Goal: Book appointment/travel/reservation

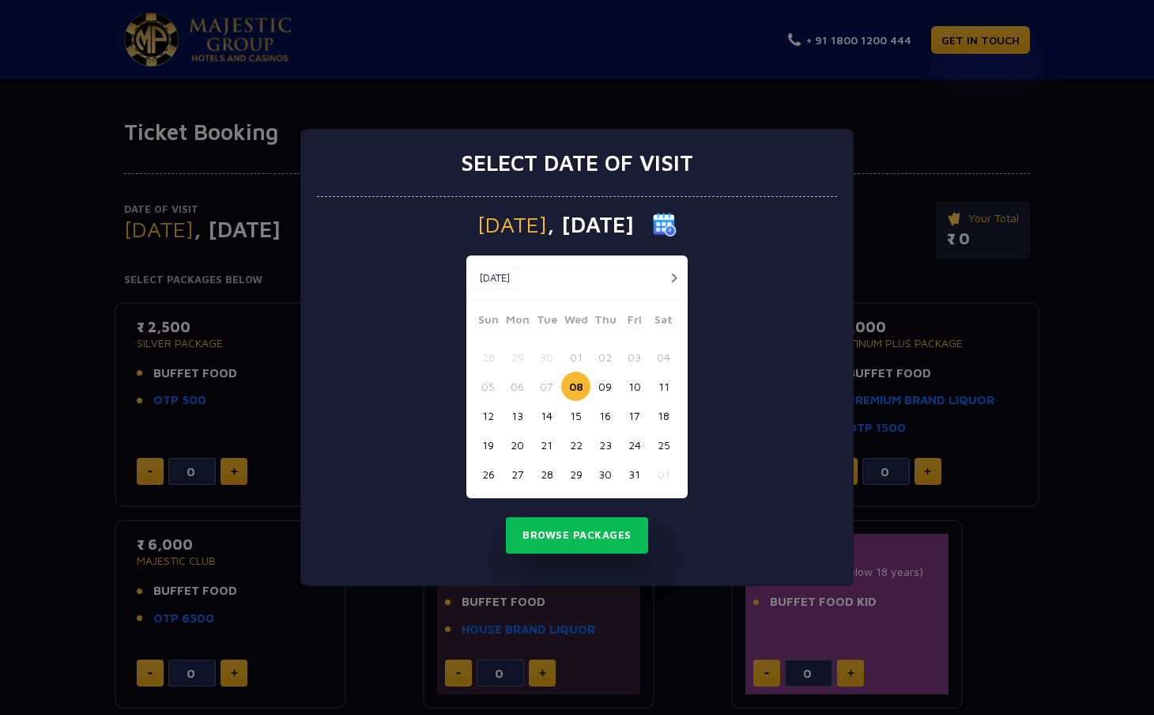
click at [665, 283] on button "button" at bounding box center [674, 278] width 20 height 20
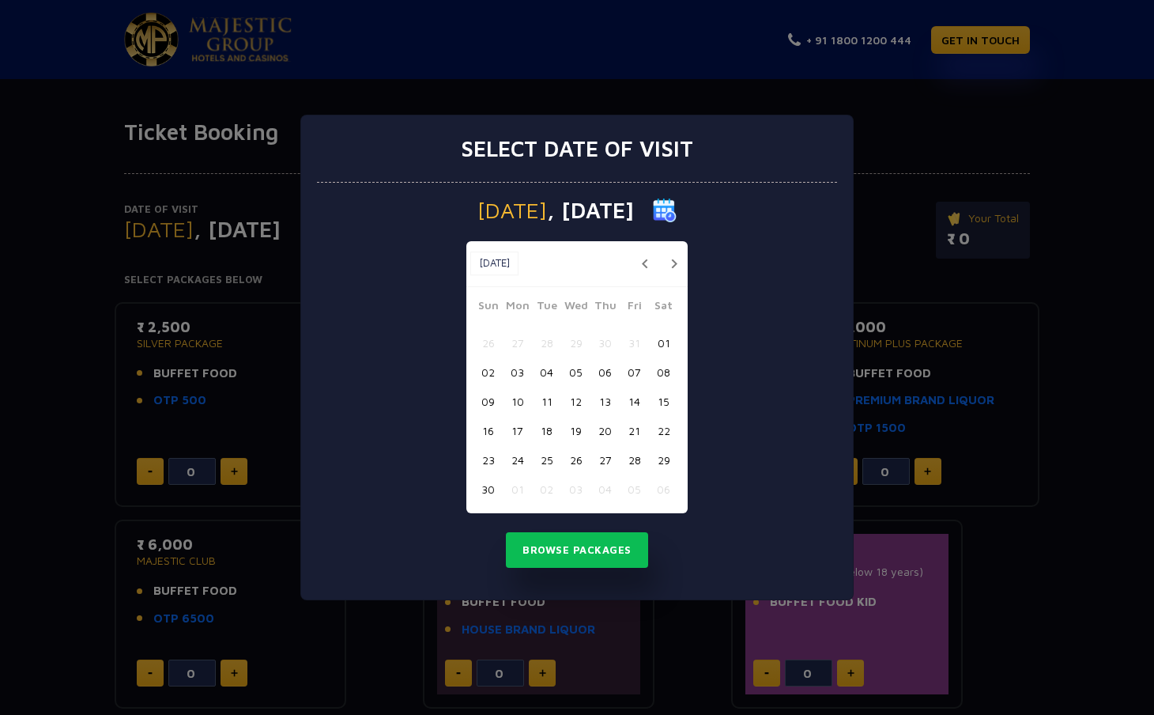
click at [541, 431] on button "18" at bounding box center [546, 430] width 29 height 29
click at [555, 544] on button "Browse Packages" at bounding box center [577, 550] width 142 height 36
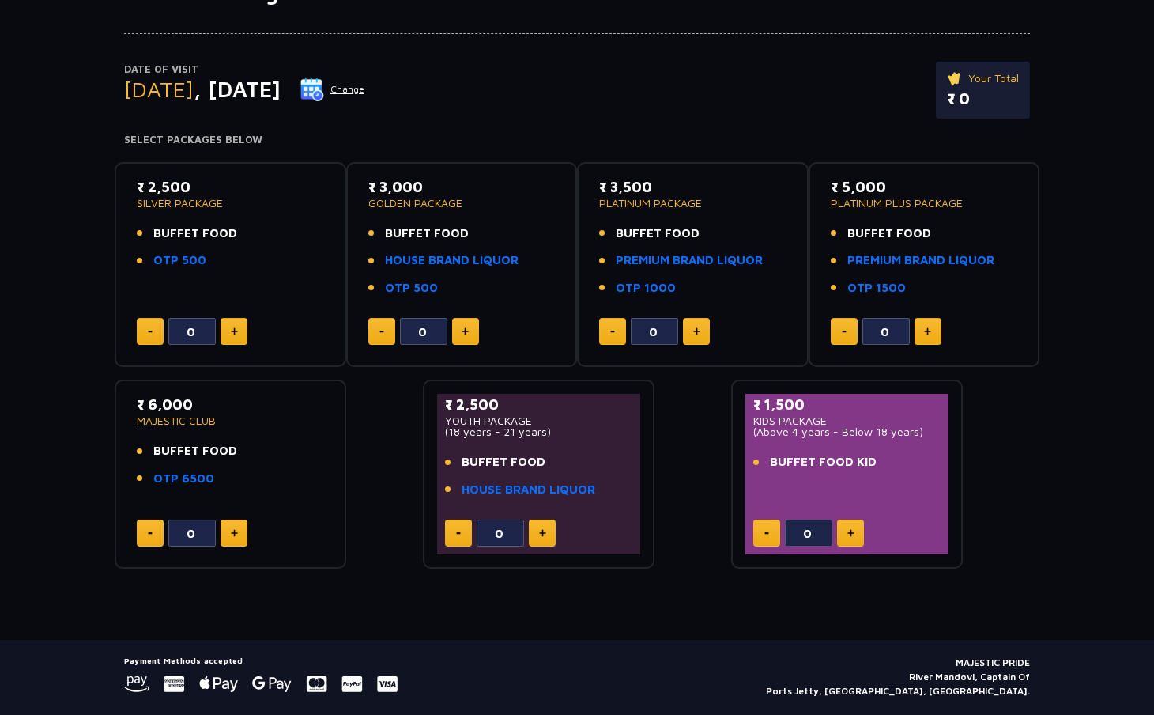
scroll to position [141, 0]
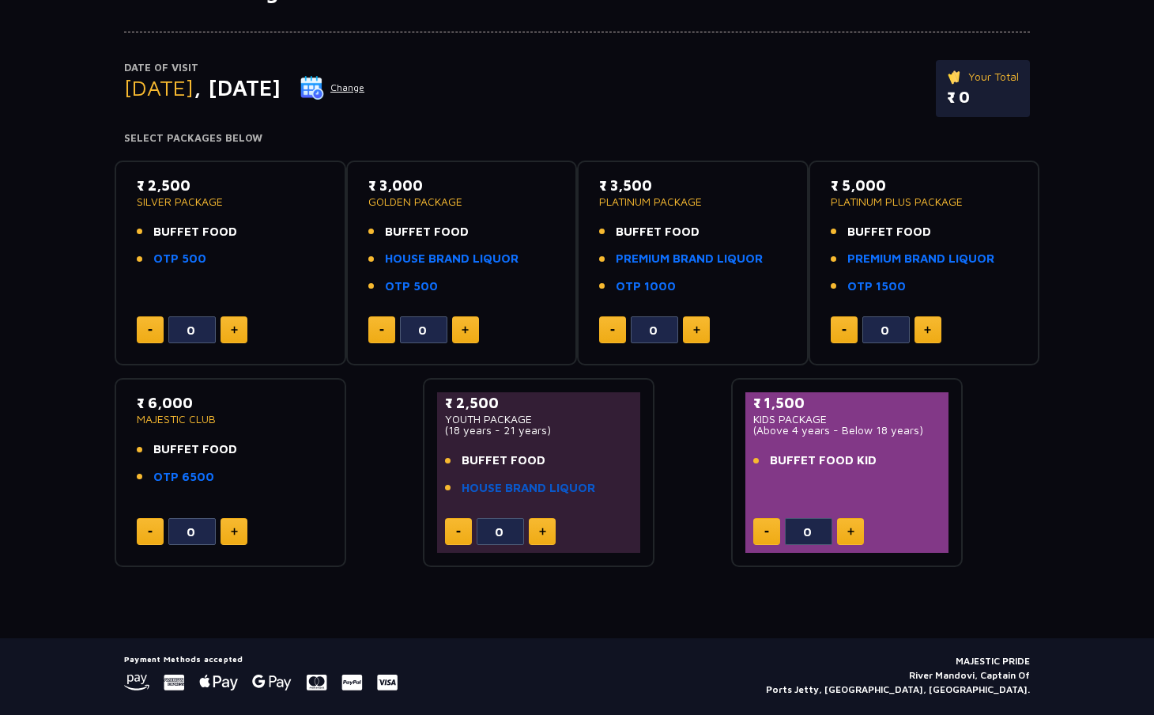
click at [506, 485] on link "HOUSE BRAND LIQUOR" at bounding box center [529, 488] width 134 height 18
click at [535, 522] on button at bounding box center [542, 531] width 27 height 27
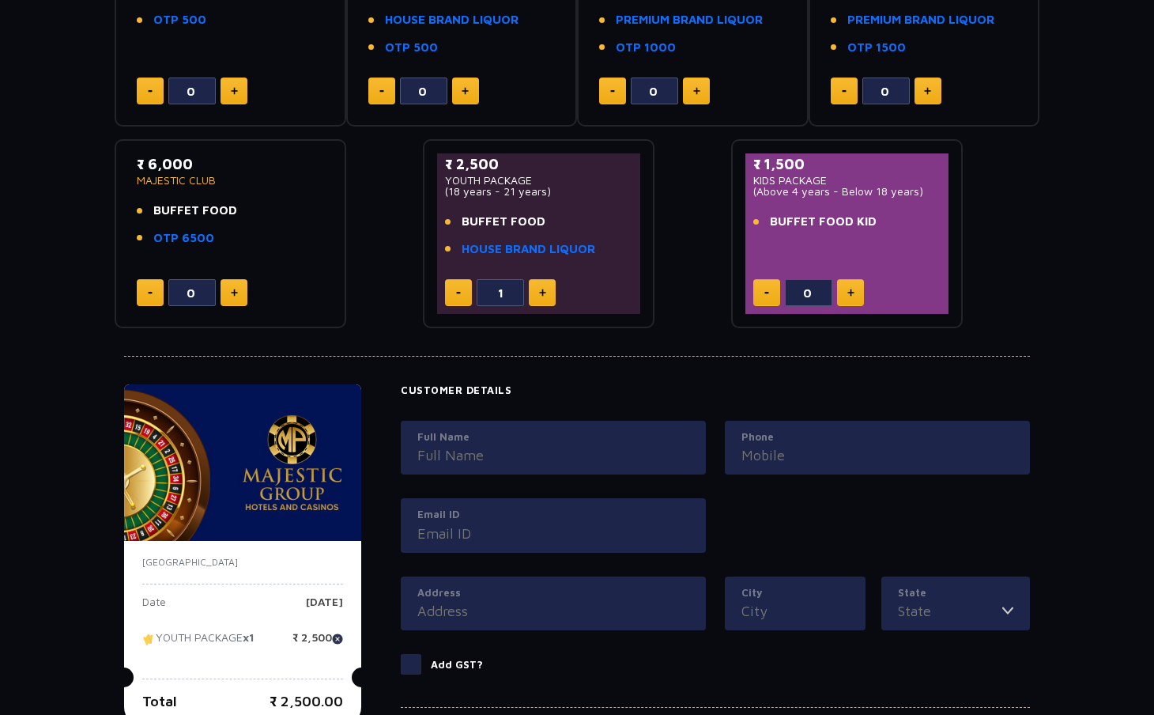
scroll to position [365, 0]
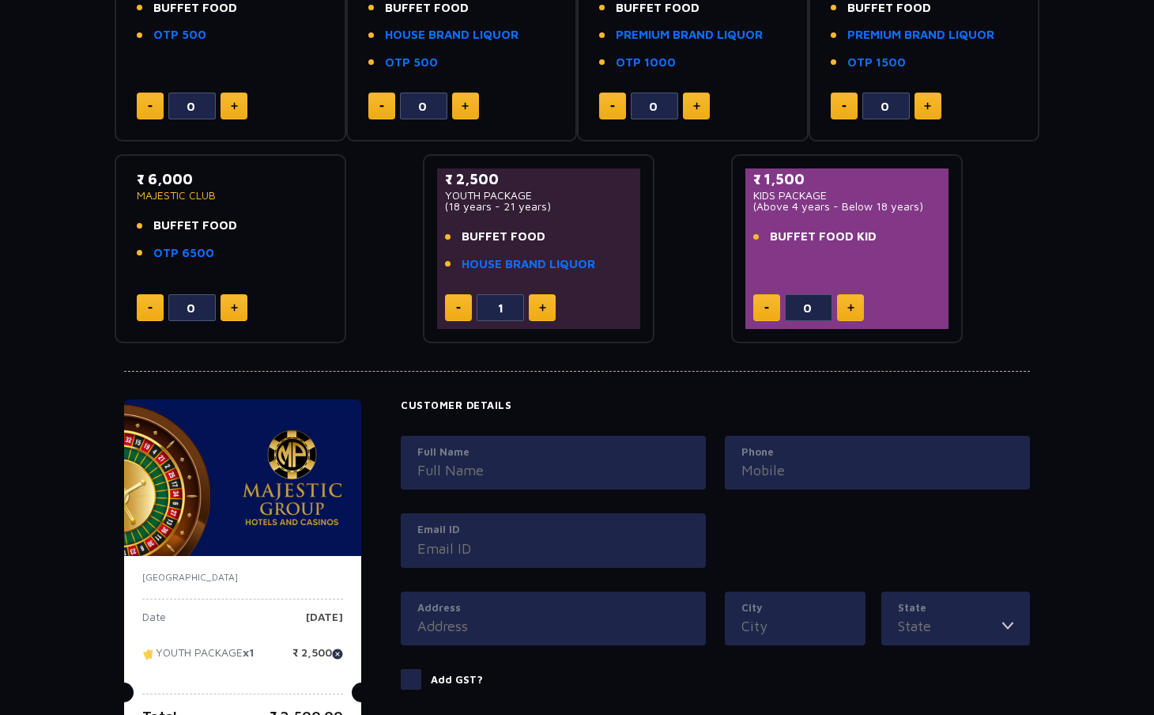
click at [452, 307] on button at bounding box center [458, 307] width 27 height 27
type input "0"
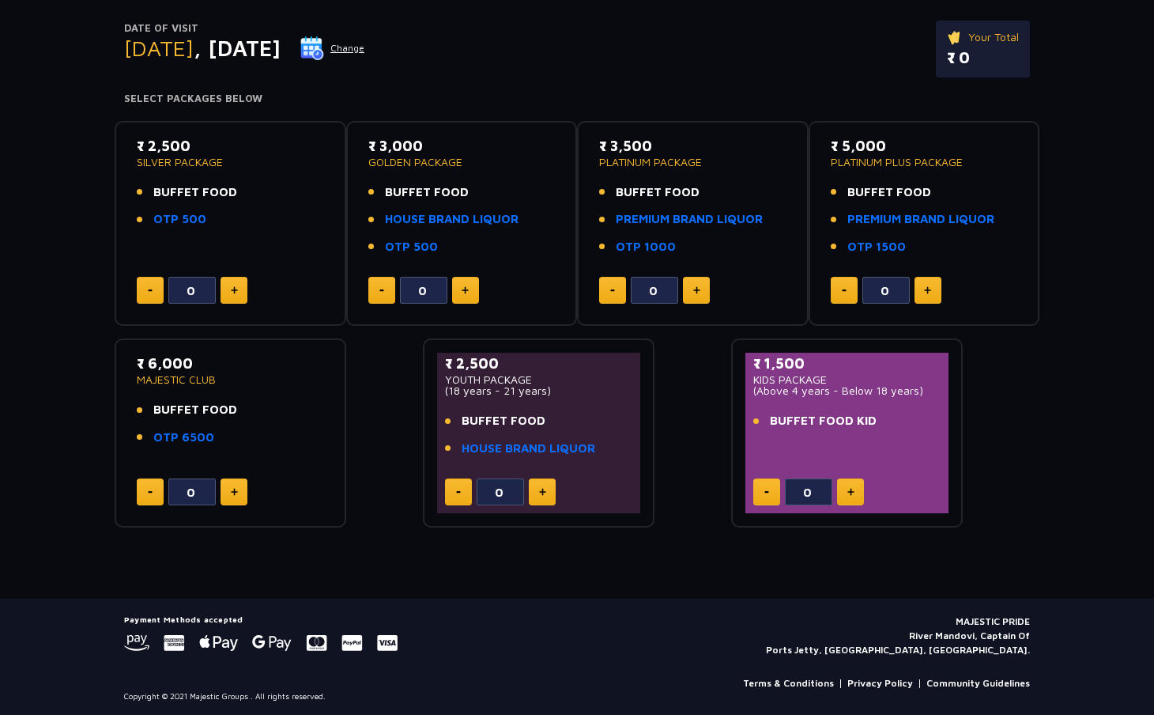
click at [244, 286] on button at bounding box center [234, 290] width 27 height 27
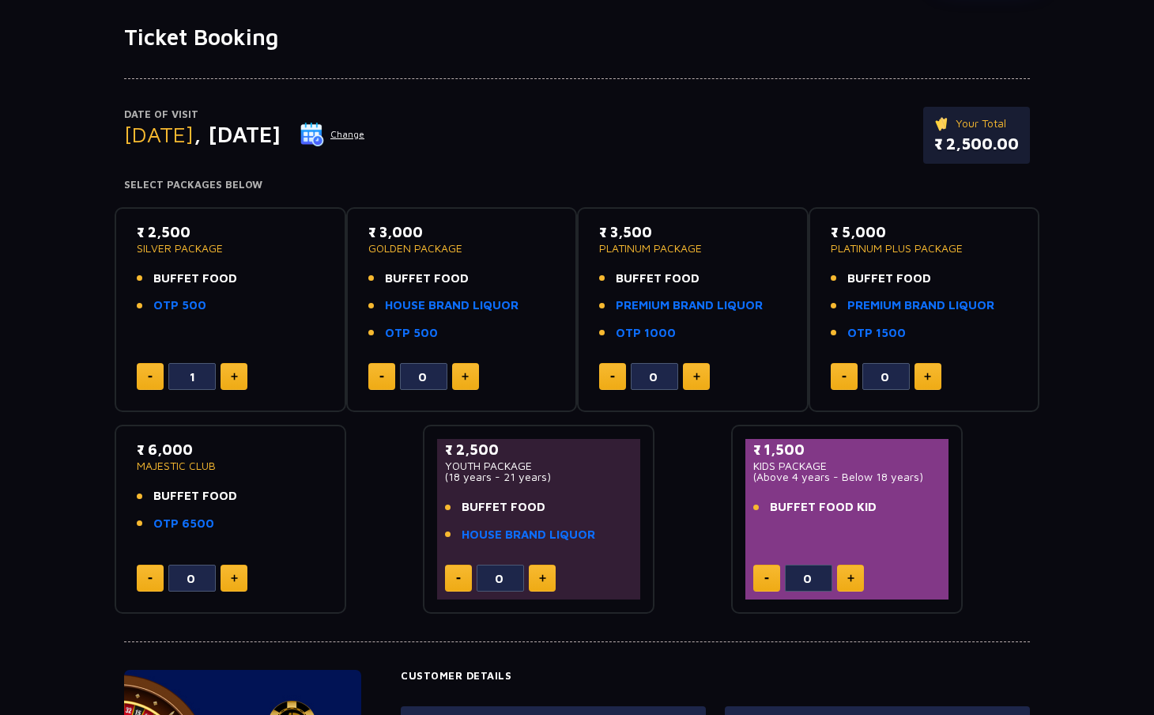
scroll to position [92, 0]
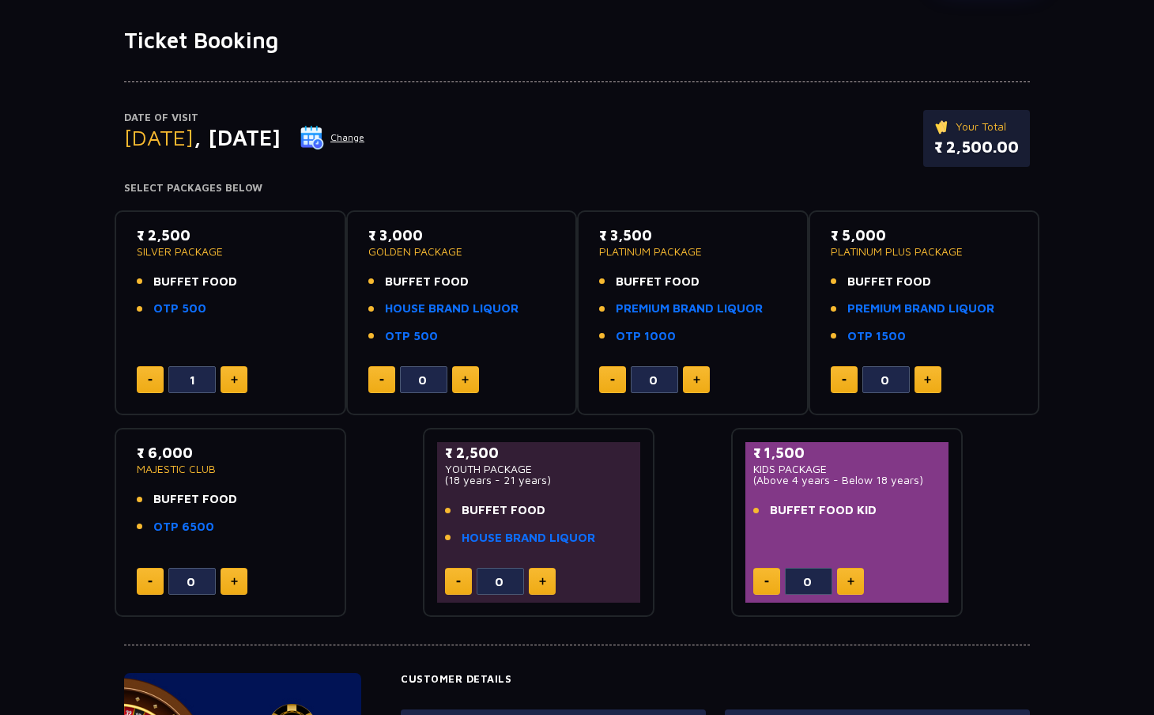
click at [153, 373] on button at bounding box center [150, 379] width 27 height 27
type input "0"
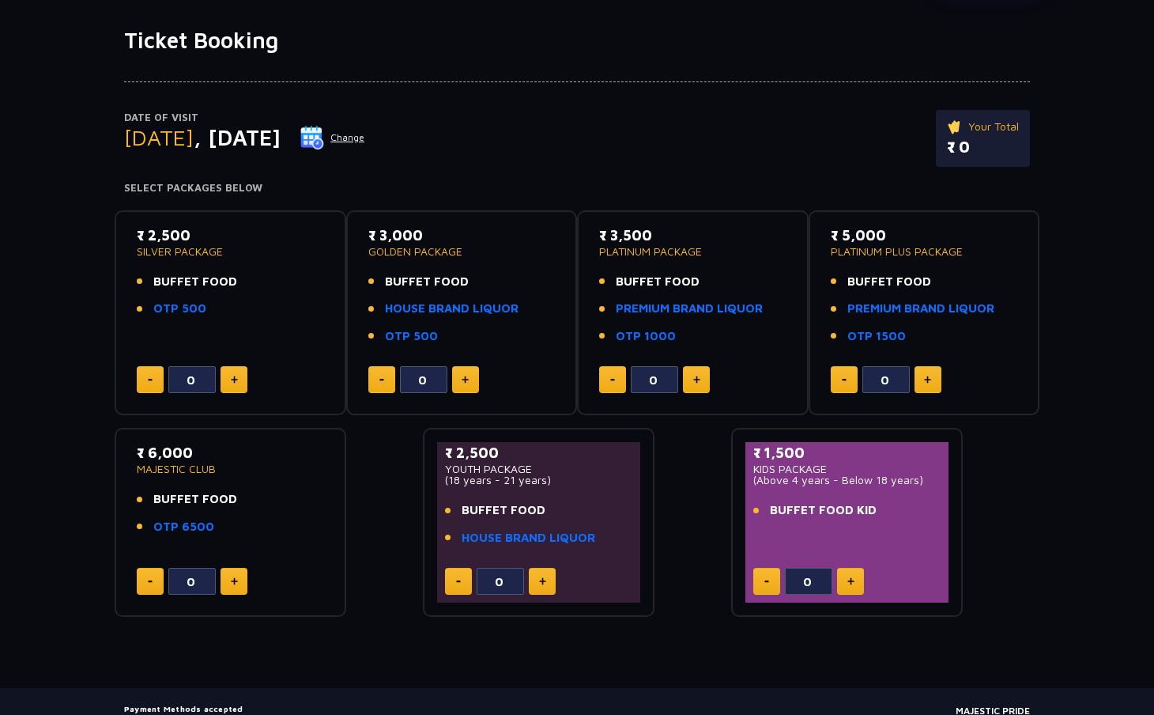
click at [217, 251] on p "SILVER PACKAGE" at bounding box center [230, 251] width 187 height 11
